Goal: Task Accomplishment & Management: Use online tool/utility

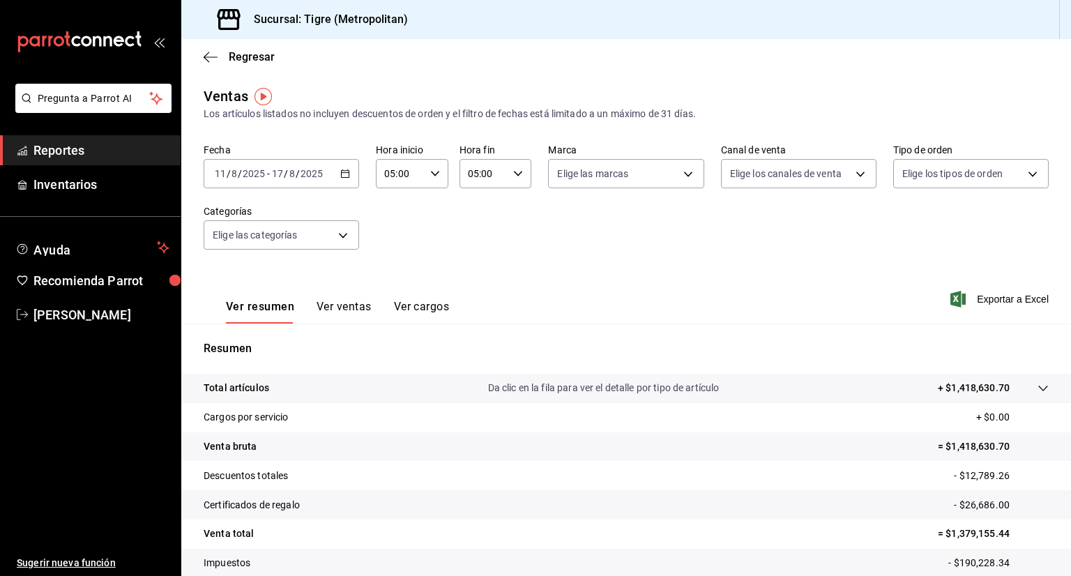
click at [341, 175] on icon "button" at bounding box center [345, 174] width 10 height 10
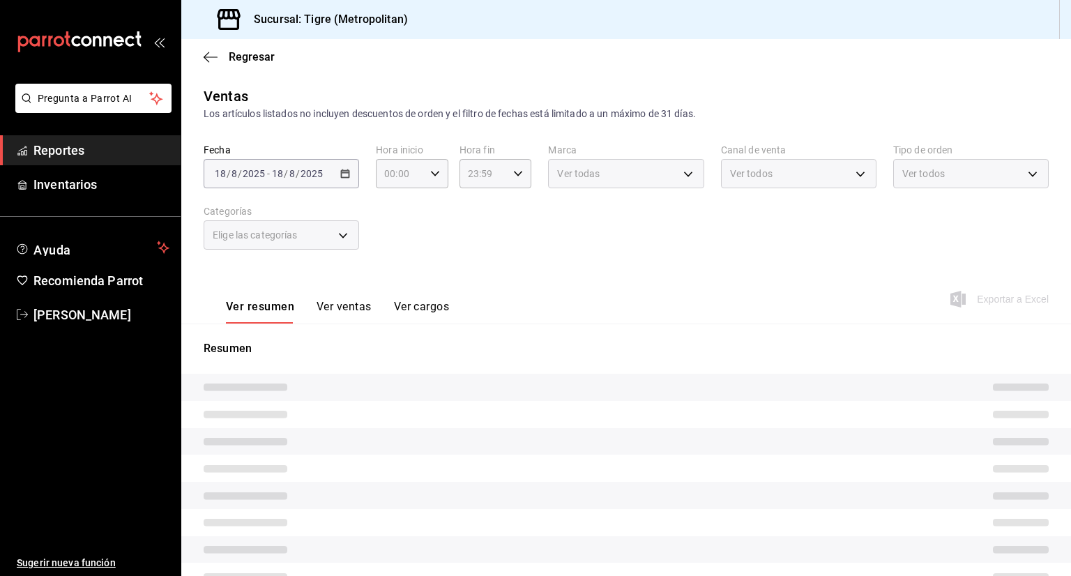
type input "05:00"
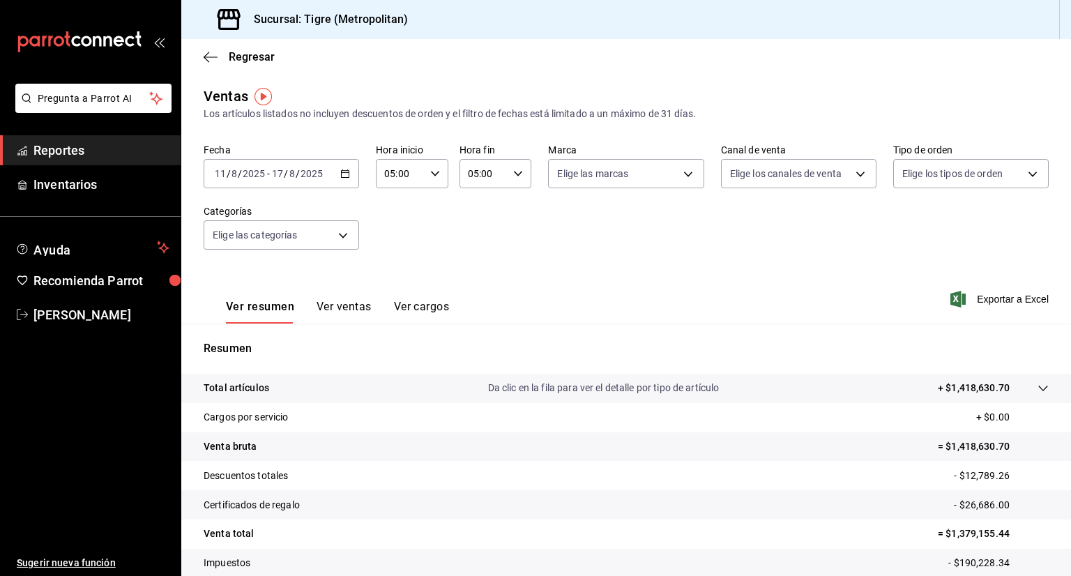
click at [342, 179] on div "2025-08-11 11 / 8 / 2025 - 2025-08-17 17 / 8 / 2025" at bounding box center [282, 173] width 156 height 29
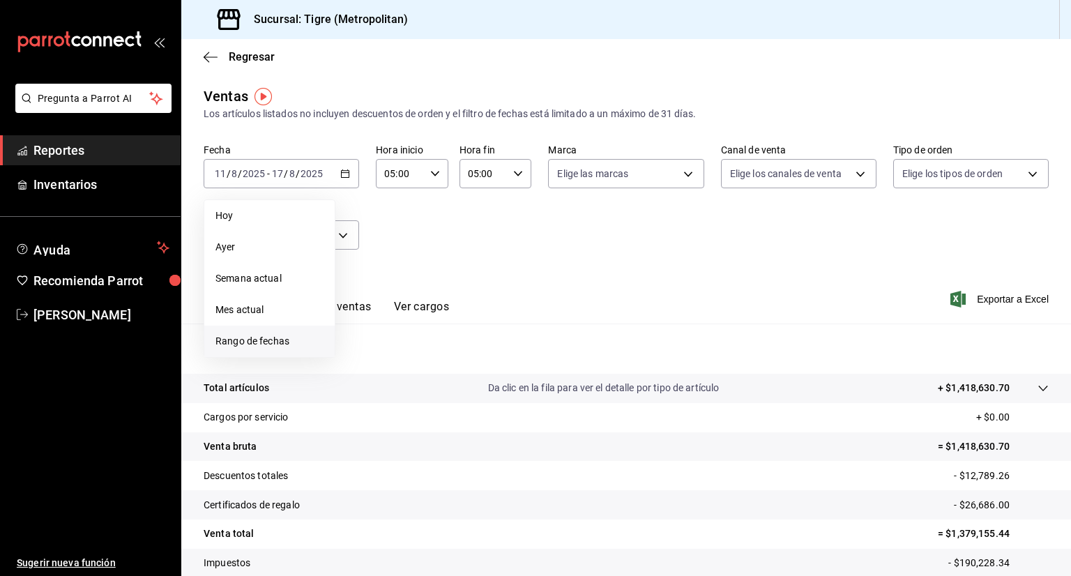
click at [250, 334] on span "Rango de fechas" at bounding box center [270, 341] width 108 height 15
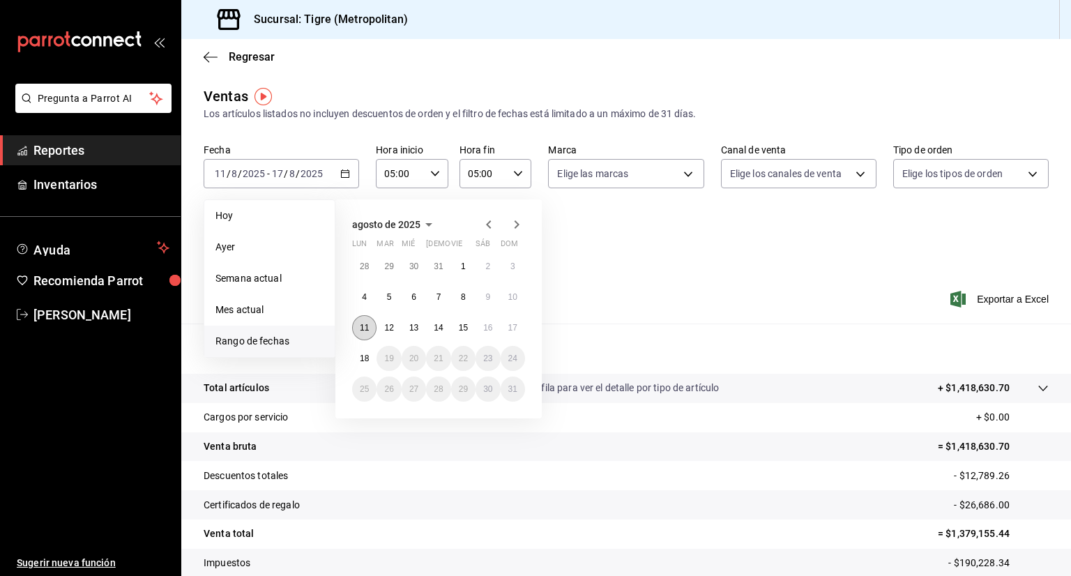
click at [364, 323] on abbr "11" at bounding box center [364, 328] width 9 height 10
click at [365, 354] on abbr "18" at bounding box center [364, 359] width 9 height 10
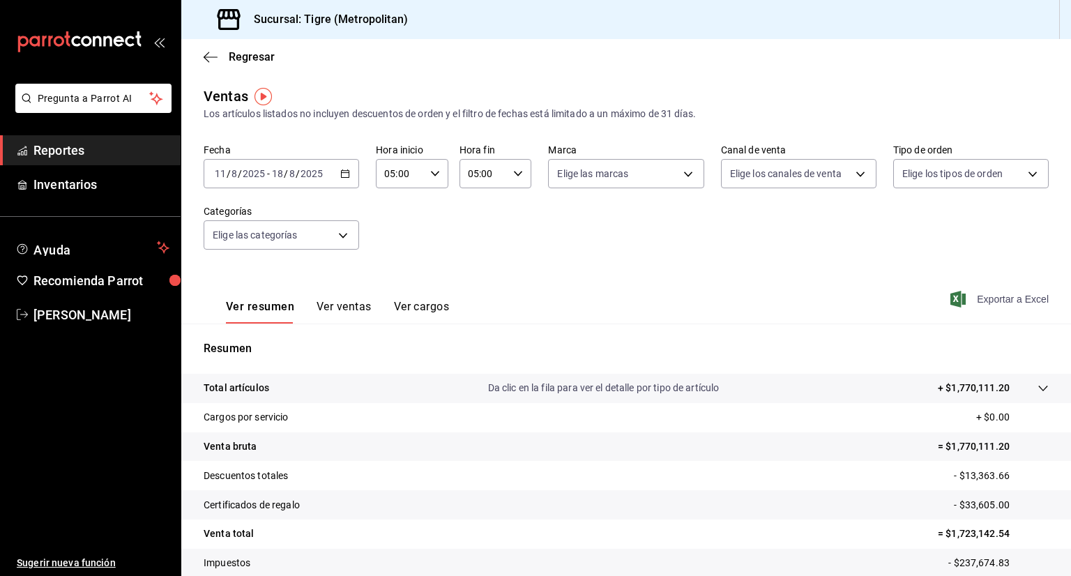
click at [982, 296] on span "Exportar a Excel" at bounding box center [1001, 299] width 96 height 17
